Goal: Task Accomplishment & Management: Complete application form

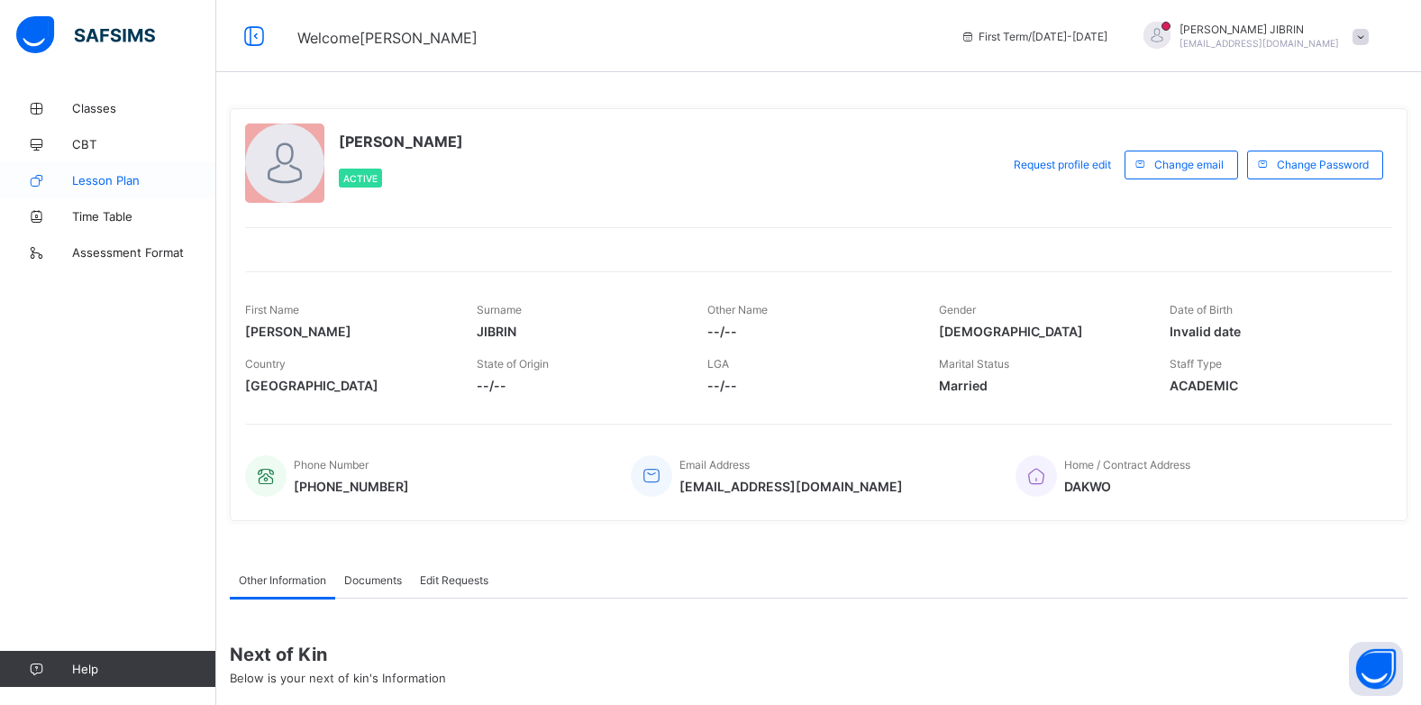
click at [78, 182] on span "Lesson Plan" at bounding box center [144, 180] width 144 height 14
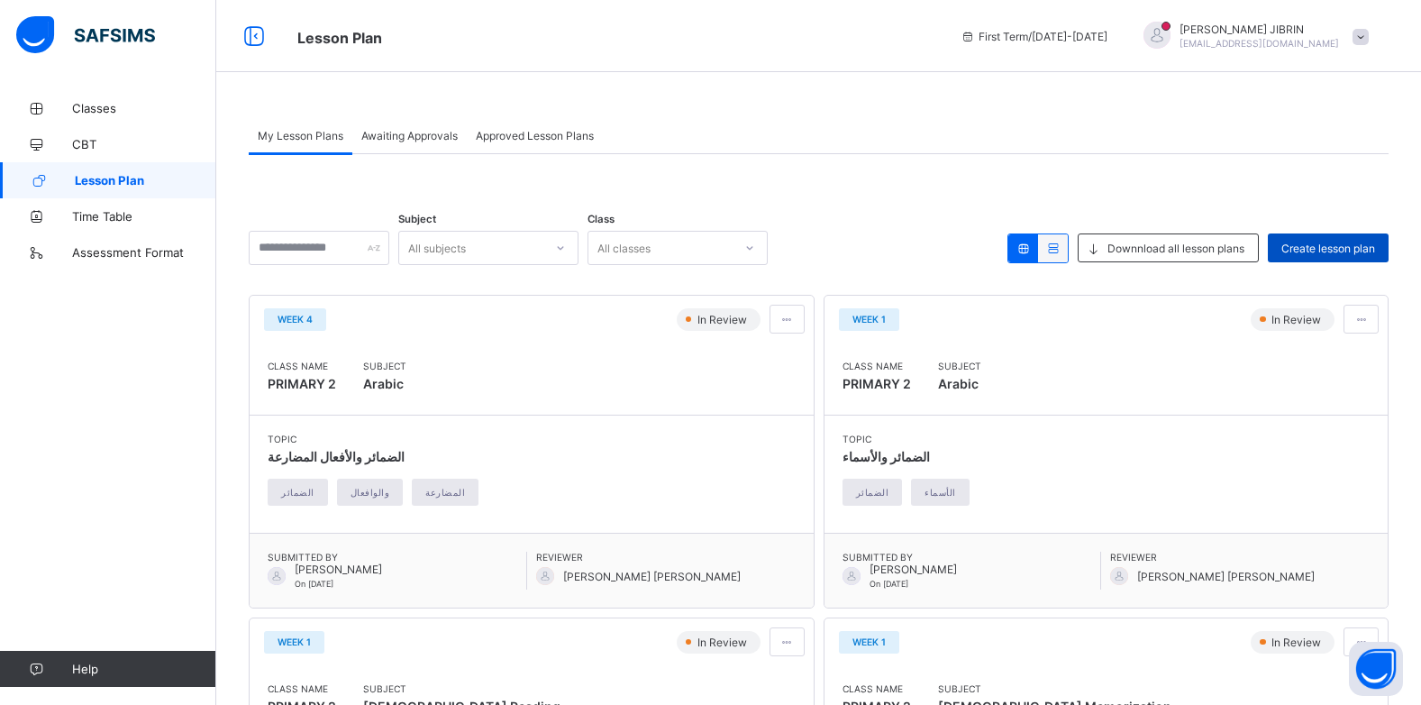
click at [1302, 244] on span "Create lesson plan" at bounding box center [1329, 249] width 94 height 14
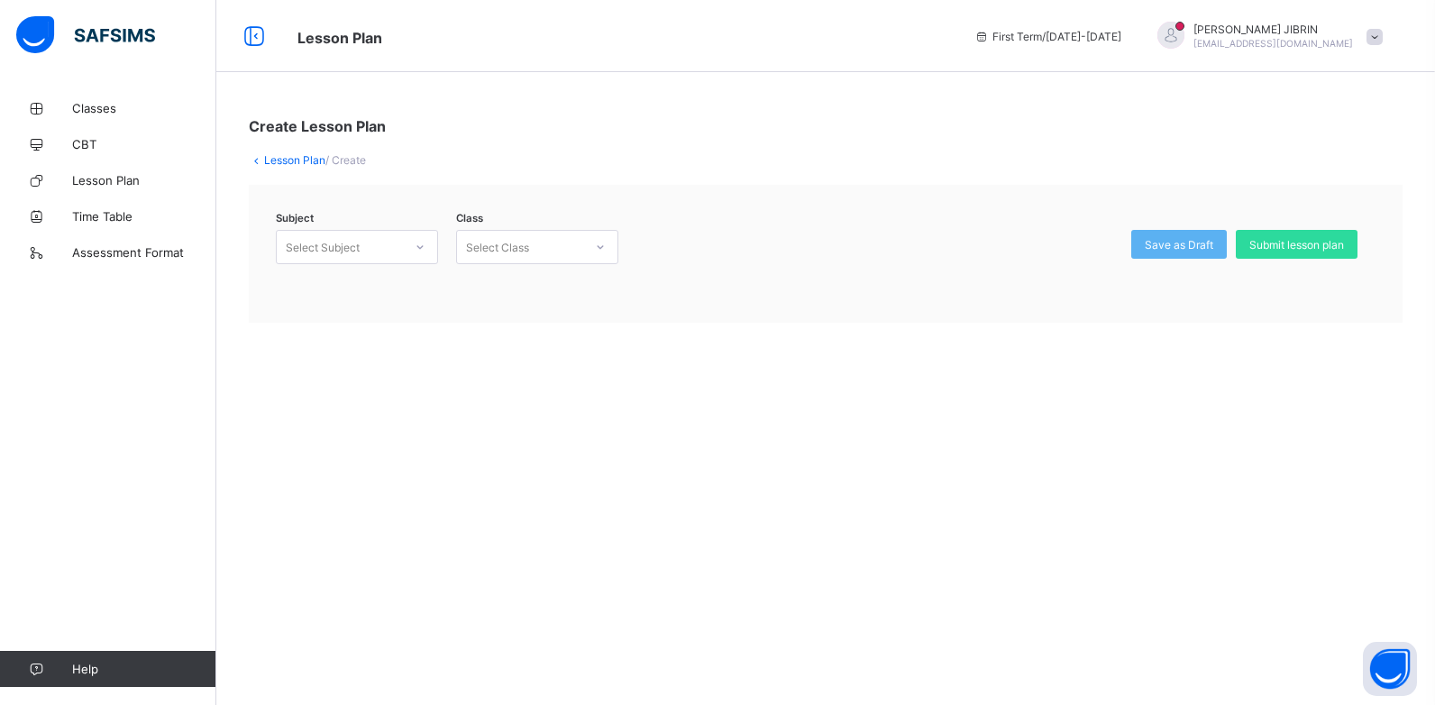
click at [319, 244] on div "Select Subject" at bounding box center [323, 247] width 74 height 34
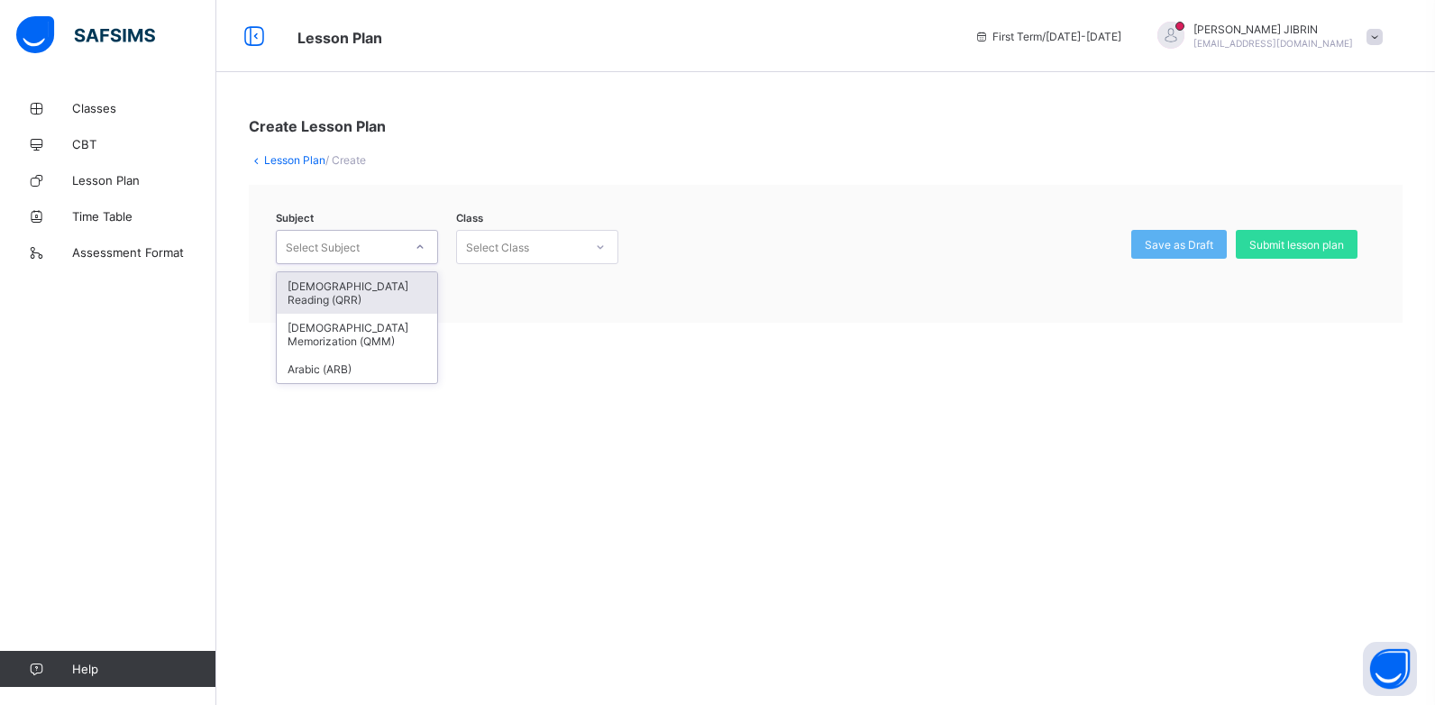
click at [319, 244] on div "Select Subject" at bounding box center [323, 247] width 74 height 34
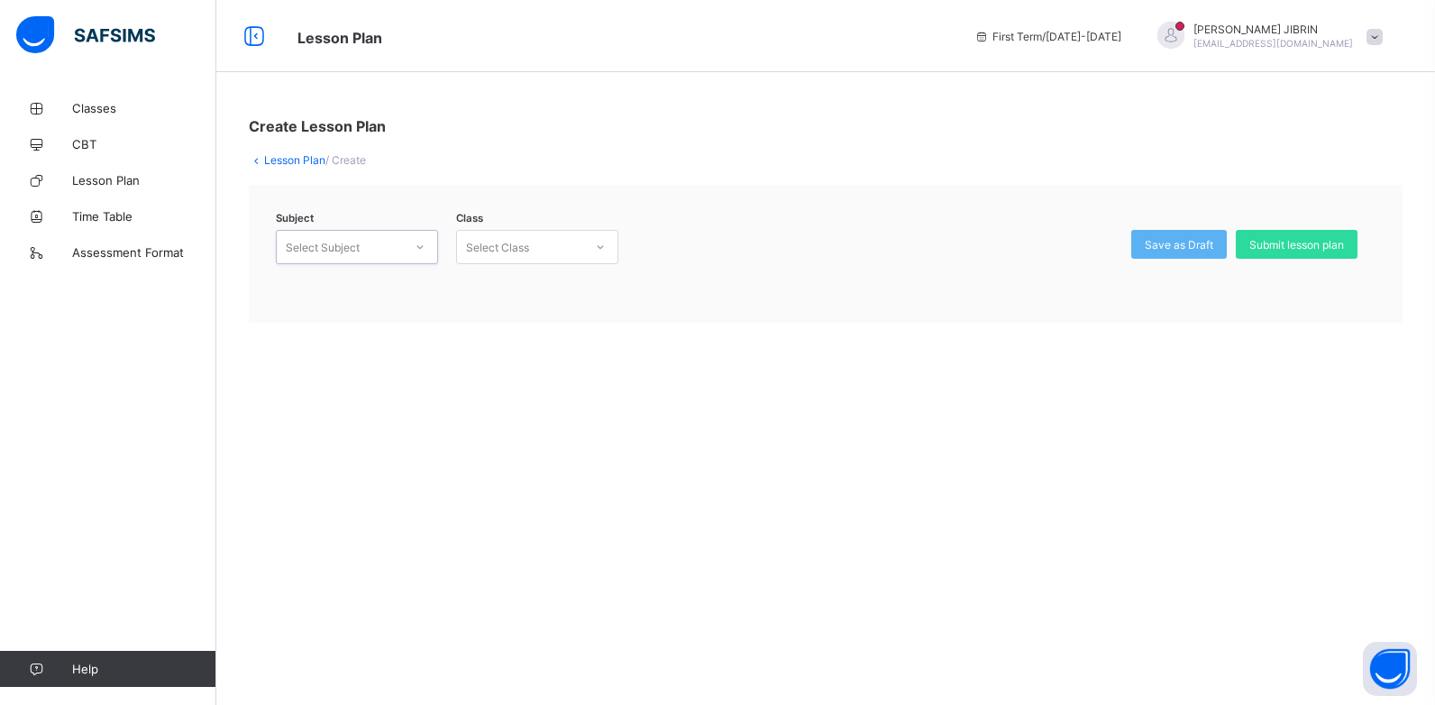
click at [481, 250] on div "Select Class" at bounding box center [497, 247] width 63 height 34
click at [603, 248] on icon at bounding box center [600, 247] width 11 height 18
click at [133, 176] on span "Lesson Plan" at bounding box center [144, 180] width 144 height 14
